Goal: Transaction & Acquisition: Purchase product/service

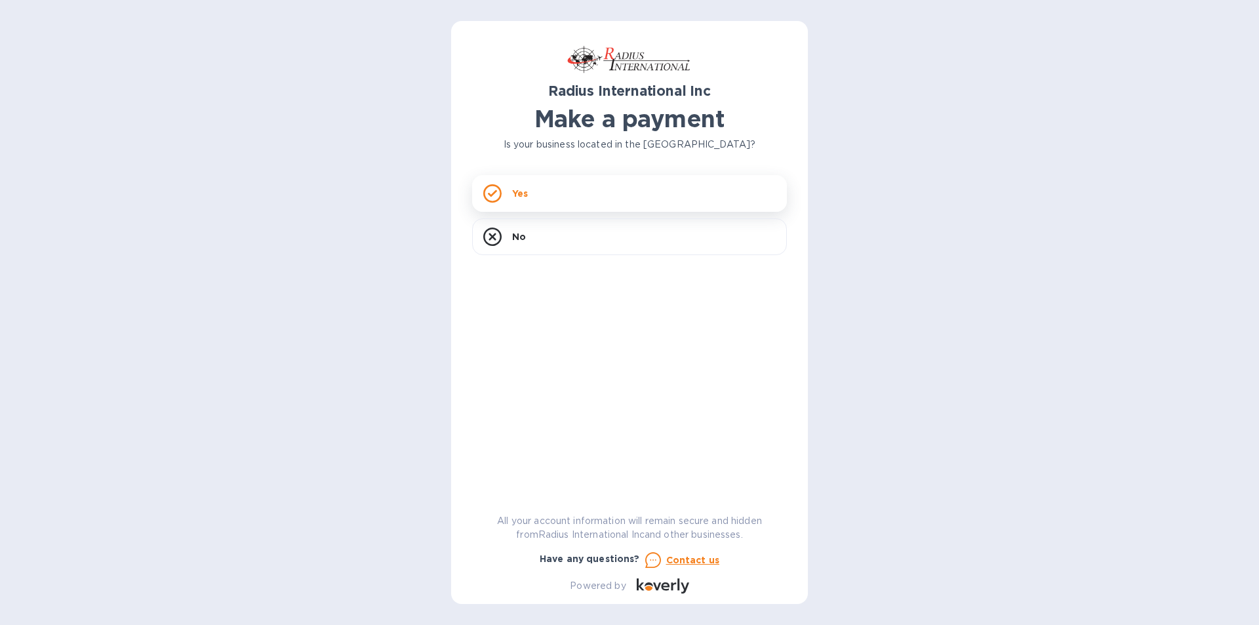
click at [506, 195] on div "Yes" at bounding box center [629, 193] width 315 height 37
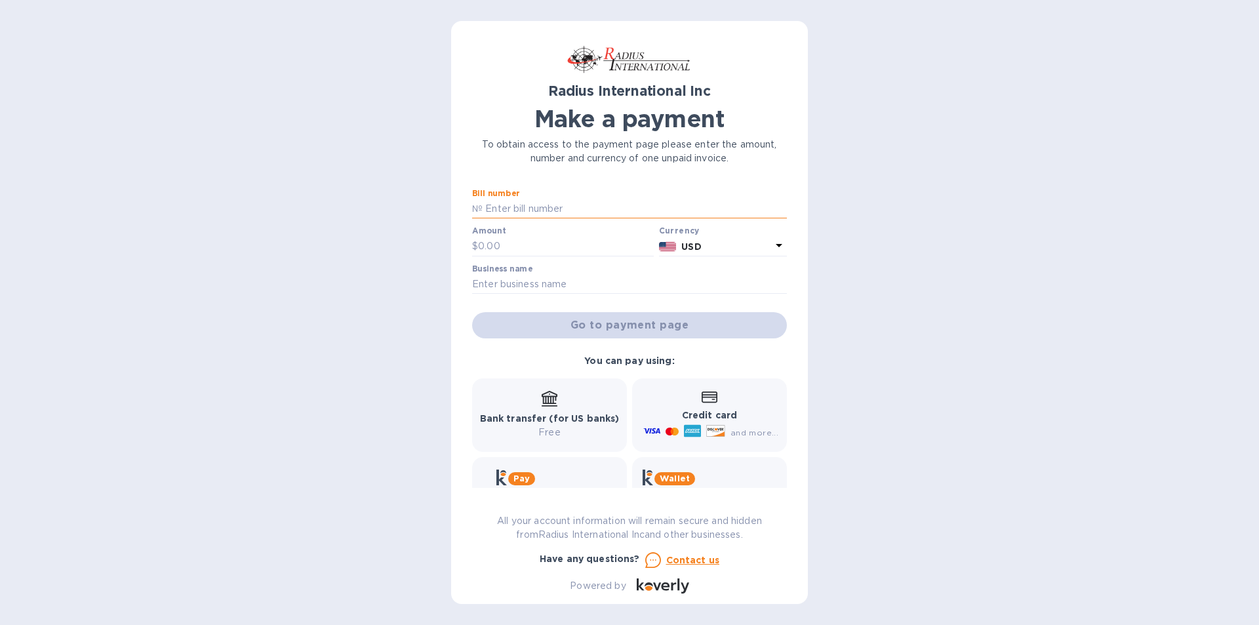
click at [511, 210] on input "text" at bounding box center [635, 209] width 304 height 20
paste input "SSI00097324"
type input "SSI00097324"
click at [530, 245] on input "text" at bounding box center [566, 247] width 176 height 20
click at [500, 247] on input "text" at bounding box center [566, 247] width 176 height 20
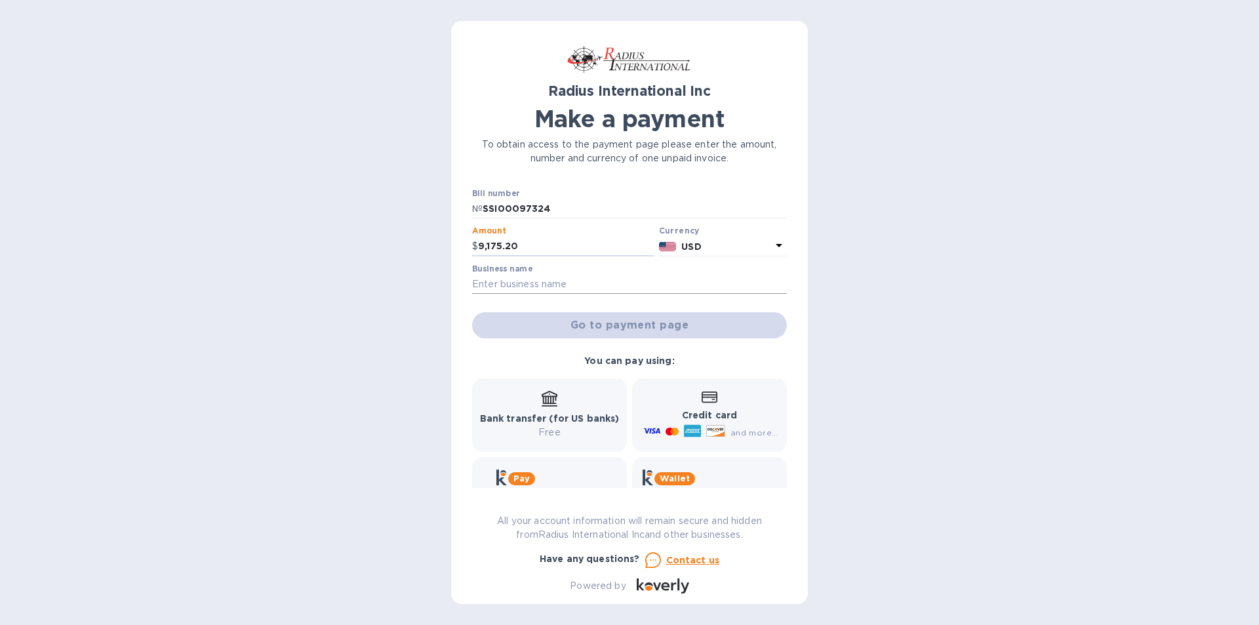
type input "9,175.20"
click at [537, 284] on input "text" at bounding box center [629, 285] width 315 height 20
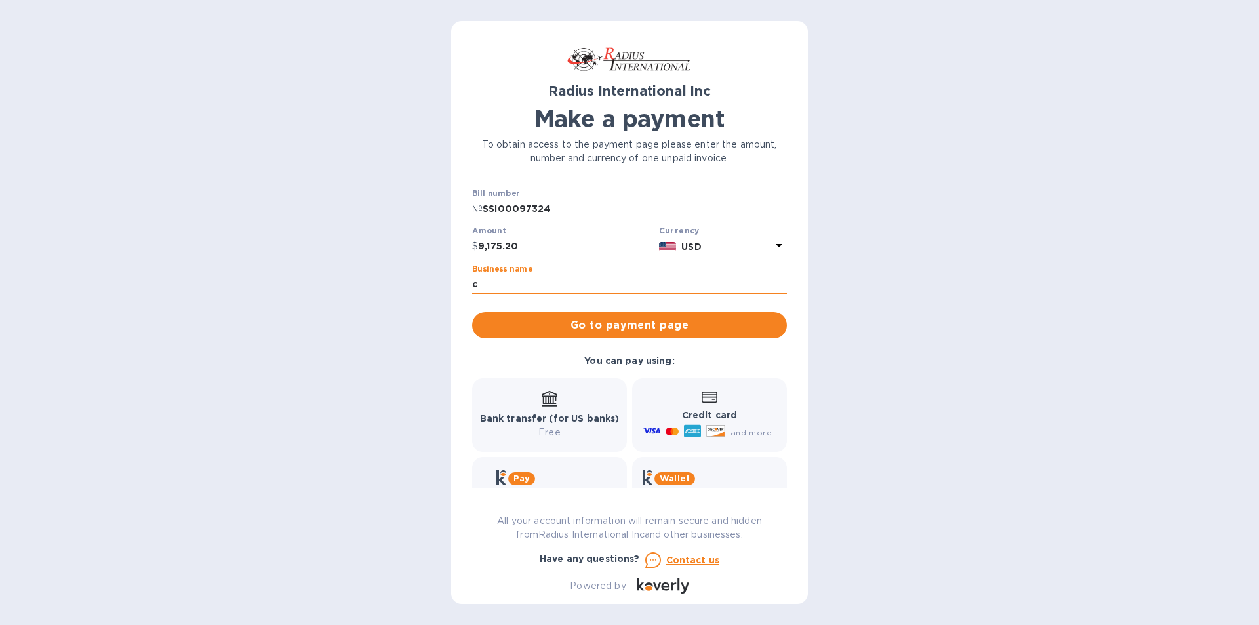
type input "COLLISION QUEST"
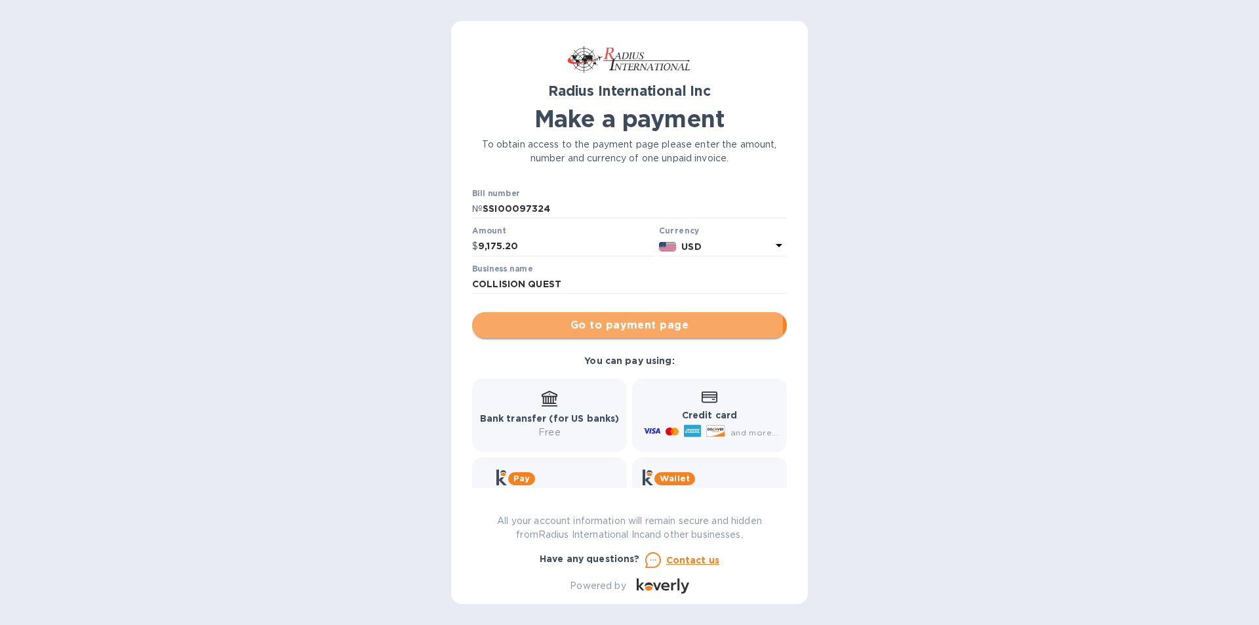
click at [565, 325] on span "Go to payment page" at bounding box center [630, 325] width 294 height 16
